Goal: Information Seeking & Learning: Learn about a topic

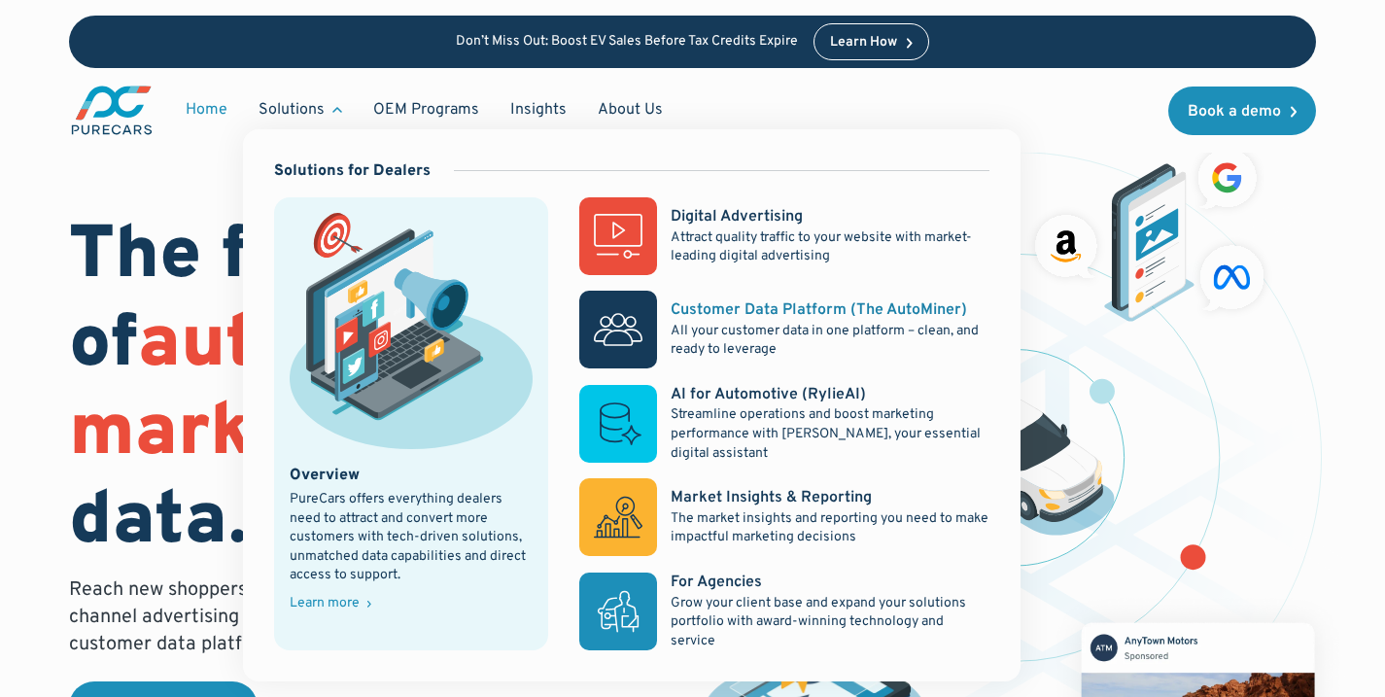
click at [728, 304] on div "Customer Data Platform (The AutoMiner)" at bounding box center [819, 309] width 296 height 21
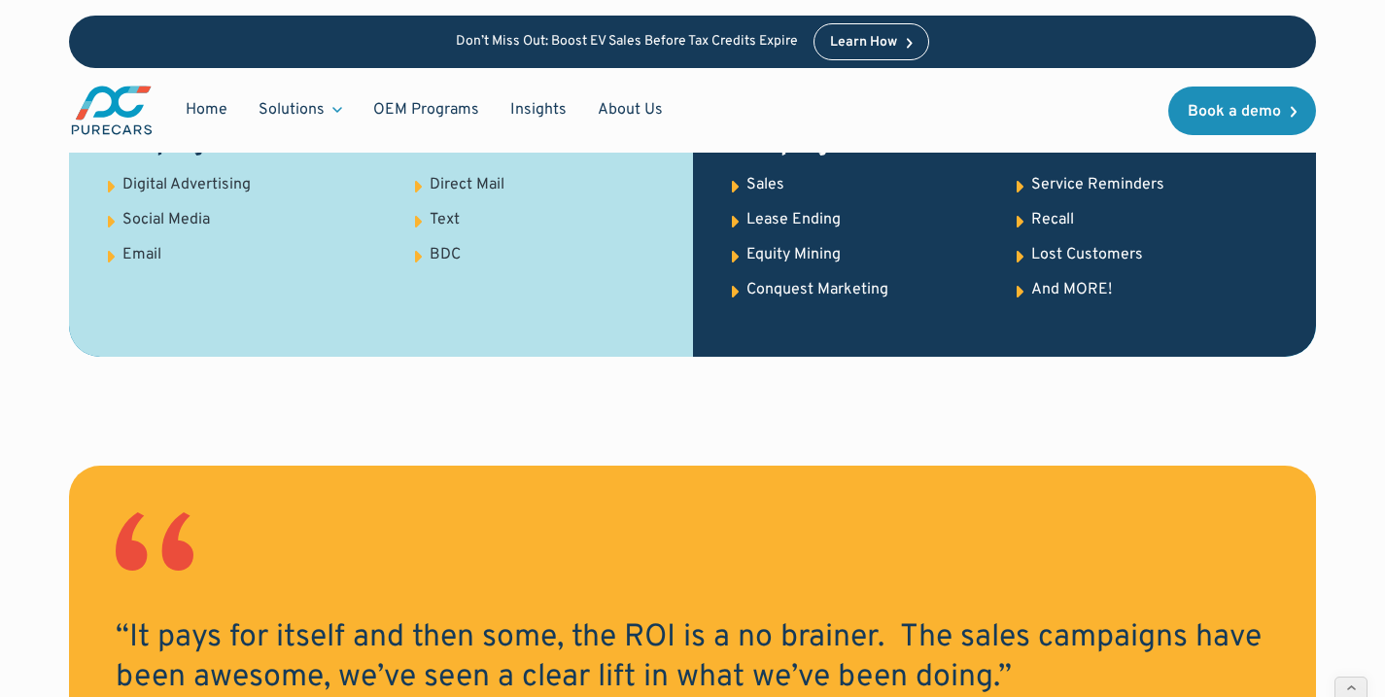
scroll to position [2878, 0]
